Goal: Task Accomplishment & Management: Manage account settings

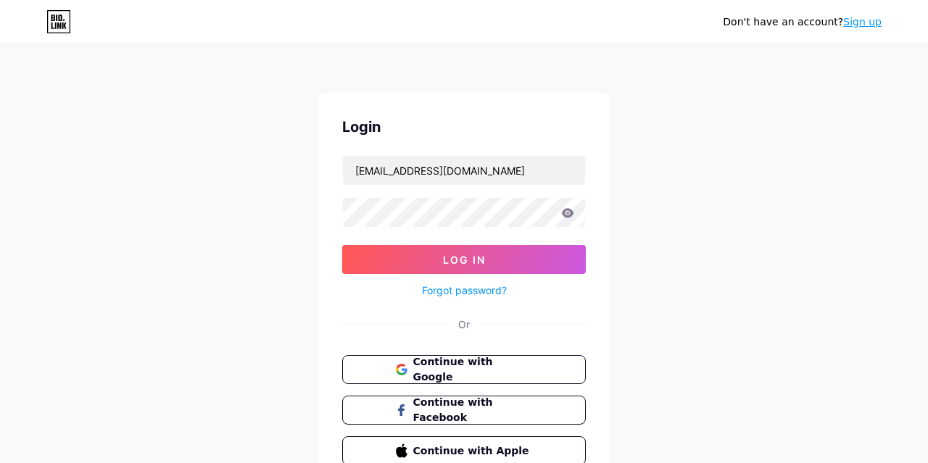
type input "[EMAIL_ADDRESS][DOMAIN_NAME]"
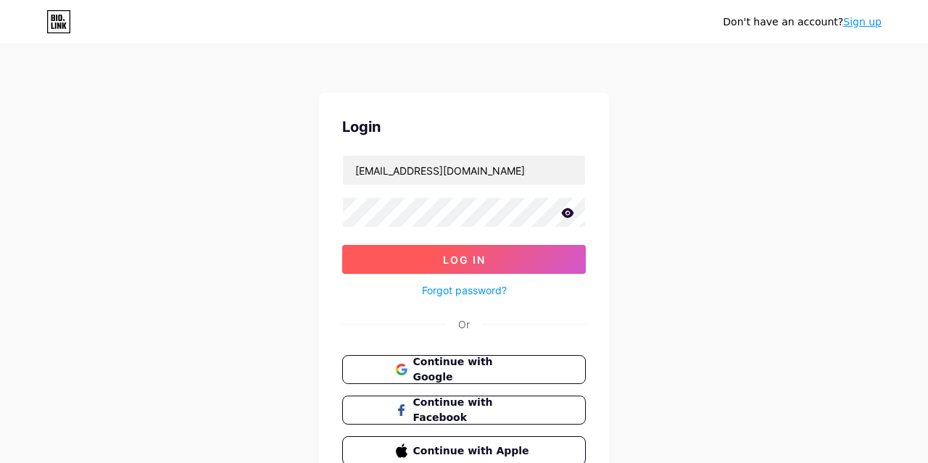
click at [476, 263] on span "Log In" at bounding box center [464, 260] width 43 height 12
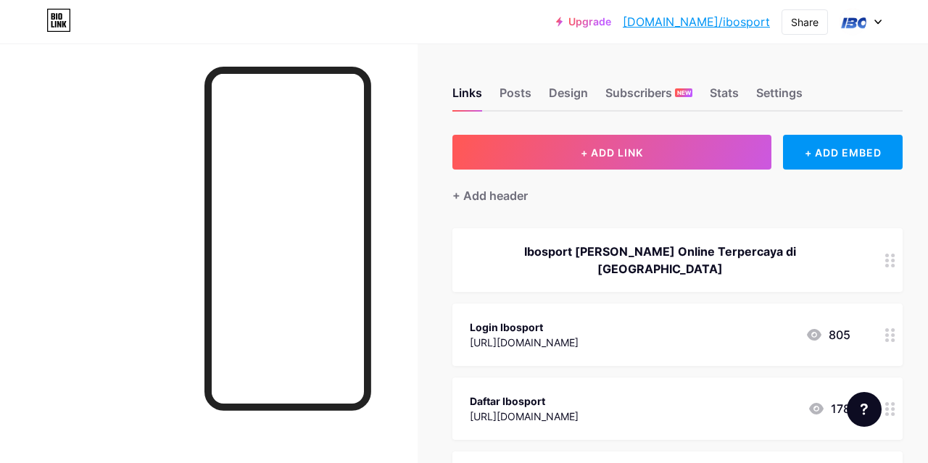
click at [60, 305] on div at bounding box center [209, 274] width 418 height 463
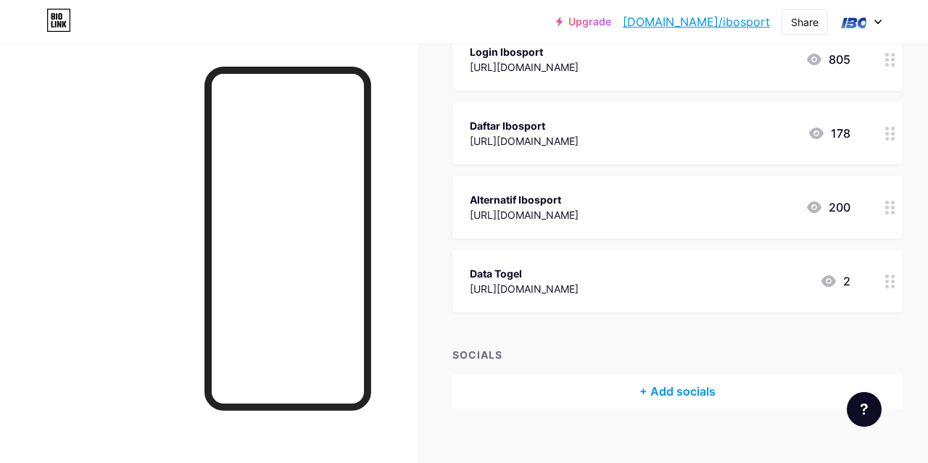
scroll to position [125, 0]
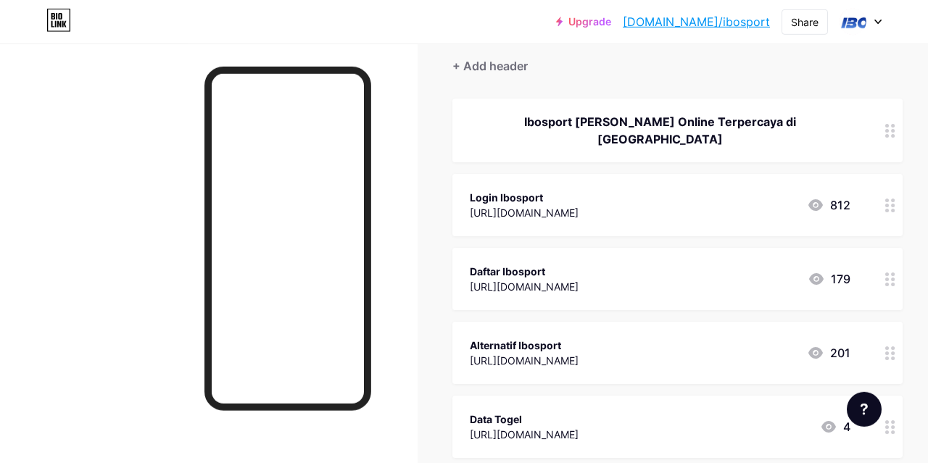
scroll to position [125, 0]
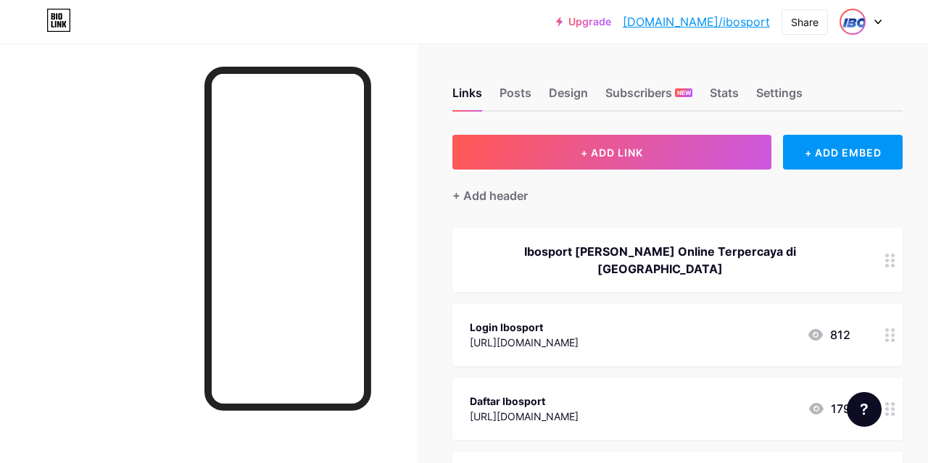
click at [865, 29] on div at bounding box center [860, 22] width 42 height 26
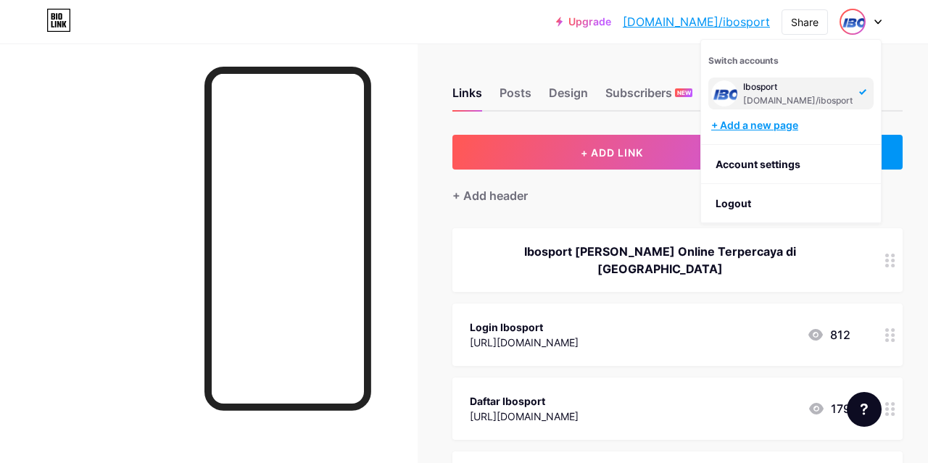
click at [750, 131] on div "+ Add a new page" at bounding box center [792, 125] width 162 height 14
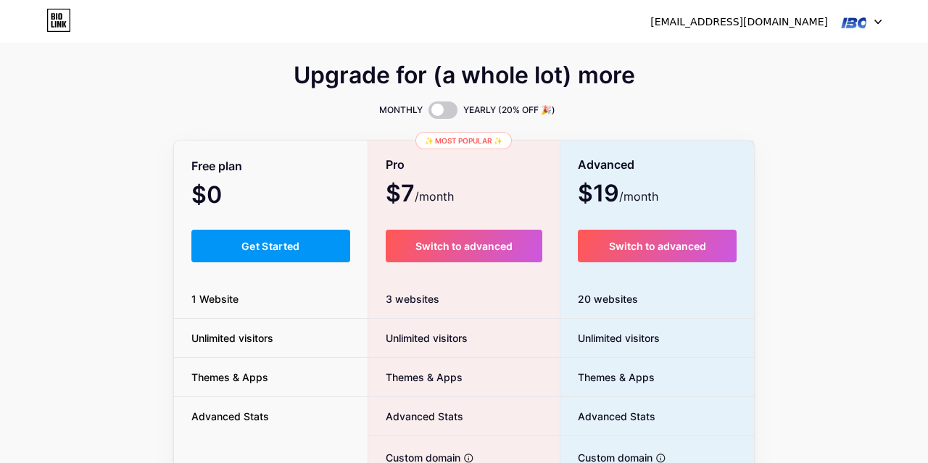
click at [125, 93] on div "Upgrade for (a whole lot) more MONTHLY YEARLY (20% OFF 🎉) Free plan $0 /month G…" at bounding box center [464, 360] width 928 height 587
click at [862, 14] on img at bounding box center [853, 22] width 28 height 28
click at [441, 106] on span at bounding box center [442, 109] width 29 height 17
click at [428, 114] on input "checkbox" at bounding box center [428, 114] width 0 height 0
click at [441, 105] on span at bounding box center [442, 109] width 29 height 17
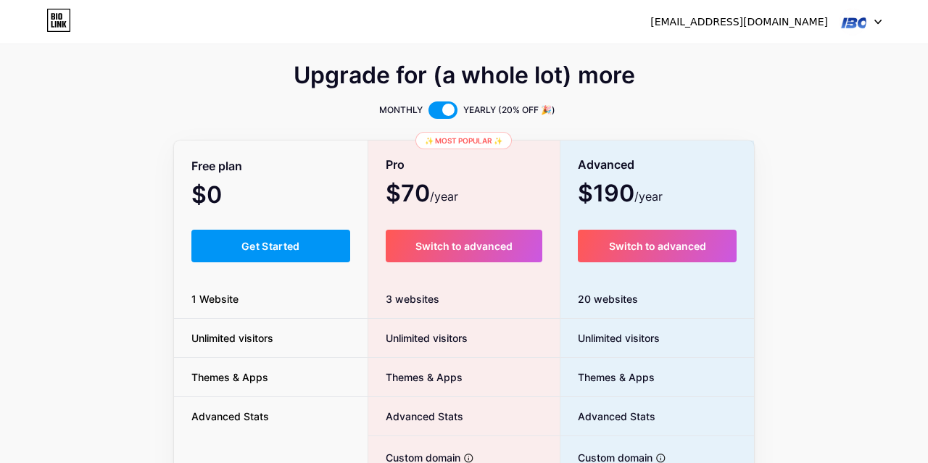
click at [428, 114] on input "checkbox" at bounding box center [428, 114] width 0 height 0
click at [778, 28] on div "[EMAIL_ADDRESS][DOMAIN_NAME]" at bounding box center [739, 21] width 178 height 15
click at [843, 22] on img at bounding box center [853, 22] width 28 height 28
click at [784, 96] on li "Logout" at bounding box center [791, 98] width 180 height 39
